Goal: Information Seeking & Learning: Learn about a topic

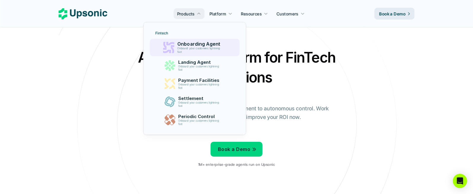
click at [185, 46] on p "Onboarding Agent" at bounding box center [200, 44] width 46 height 6
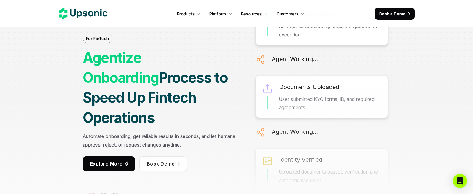
click at [120, 160] on p "Explore More" at bounding box center [106, 164] width 33 height 9
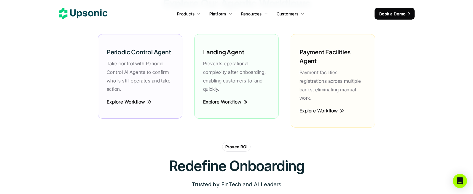
scroll to position [1384, 0]
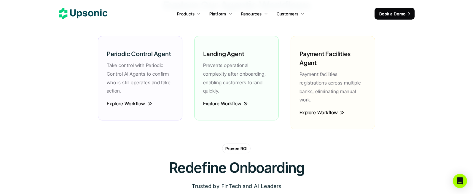
click at [125, 101] on p "Explore Workflow" at bounding box center [126, 103] width 39 height 7
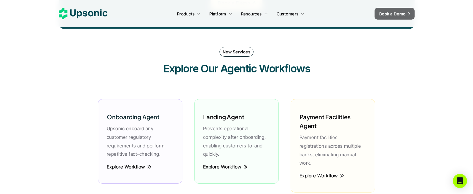
scroll to position [1407, 0]
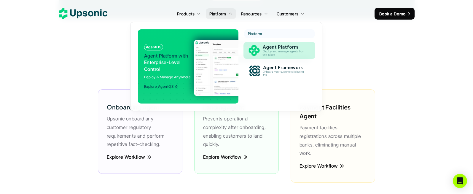
click at [255, 53] on img at bounding box center [253, 50] width 11 height 11
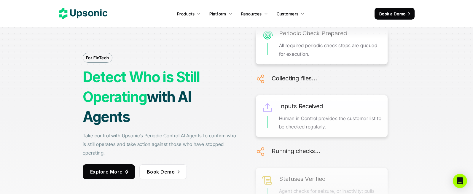
scroll to position [0, 0]
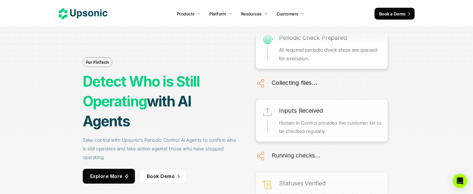
click at [105, 16] on use at bounding box center [83, 13] width 49 height 11
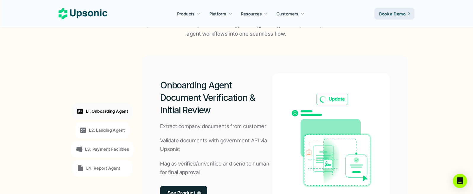
scroll to position [428, 0]
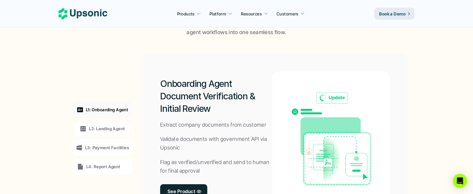
drag, startPoint x: 162, startPoint y: 87, endPoint x: 212, endPoint y: 100, distance: 51.9
click at [212, 100] on h2 "Onboarding Agent Document Verification & Initial Review" at bounding box center [216, 95] width 112 height 37
click at [122, 125] on p "L2: Landing Agent" at bounding box center [107, 128] width 36 height 6
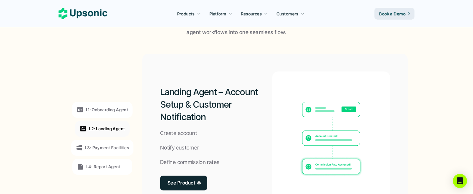
click at [119, 113] on div "L1: Onboarding Agent" at bounding box center [102, 110] width 60 height 16
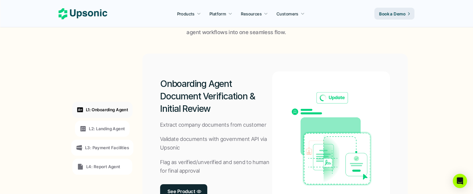
click at [104, 142] on div "L3: Payment Facilities" at bounding box center [102, 148] width 62 height 16
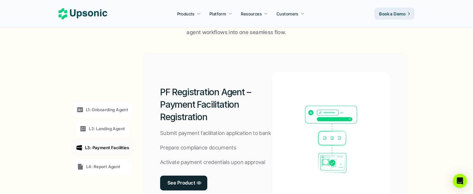
click at [96, 168] on p "L4: Report Agent" at bounding box center [103, 166] width 34 height 6
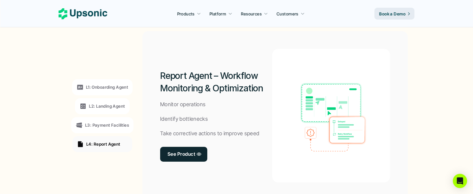
scroll to position [454, 0]
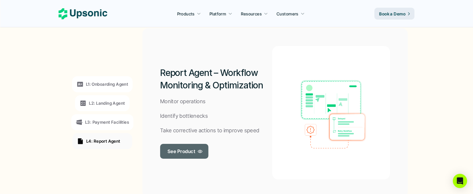
click at [178, 151] on p "See Product" at bounding box center [182, 151] width 28 height 9
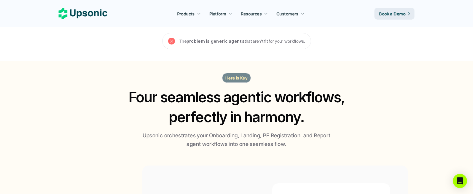
scroll to position [413, 0]
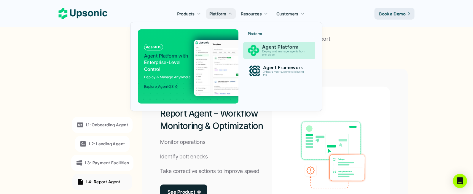
click at [272, 55] on p "Deploy and manage agents from one place" at bounding box center [284, 53] width 45 height 7
